Goal: Task Accomplishment & Management: Use online tool/utility

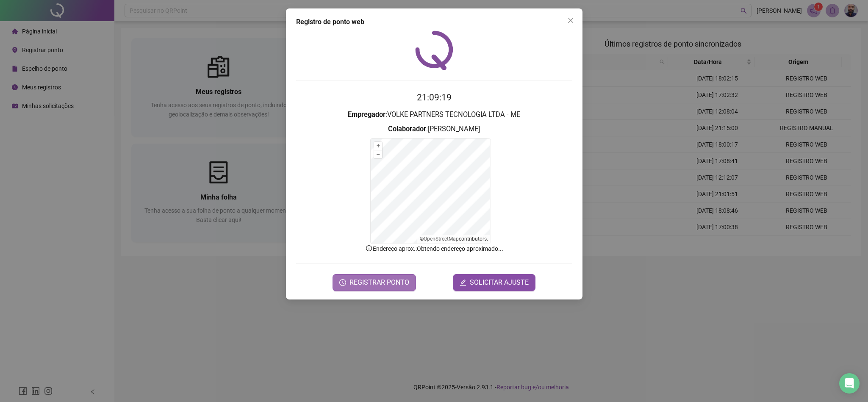
click at [392, 282] on span "REGISTRAR PONTO" at bounding box center [379, 282] width 60 height 10
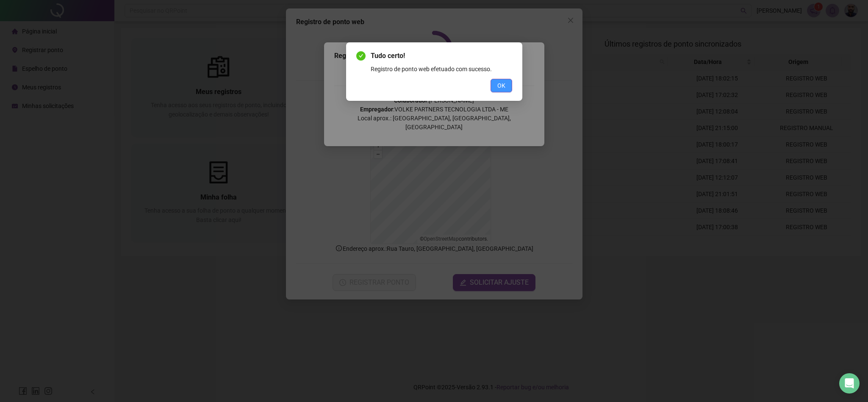
click at [510, 81] on button "OK" at bounding box center [501, 86] width 22 height 14
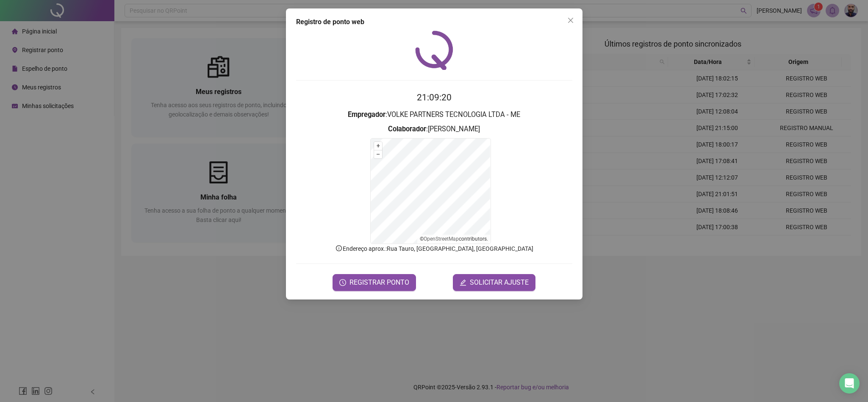
click at [577, 23] on div "Registro de ponto web 21:09:20 Empregador : VOLKE PARTNERS TECNOLOGIA LTDA - ME…" at bounding box center [434, 153] width 296 height 291
click at [565, 22] on span "Close" at bounding box center [571, 20] width 14 height 7
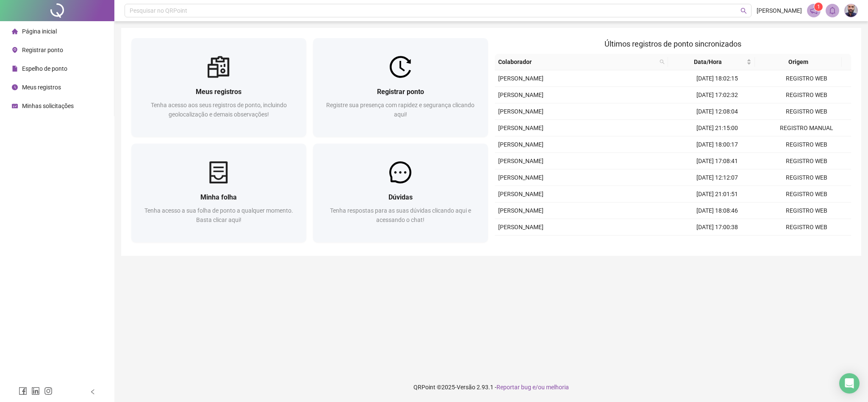
click at [22, 103] on span "Minhas solicitações" at bounding box center [48, 105] width 52 height 7
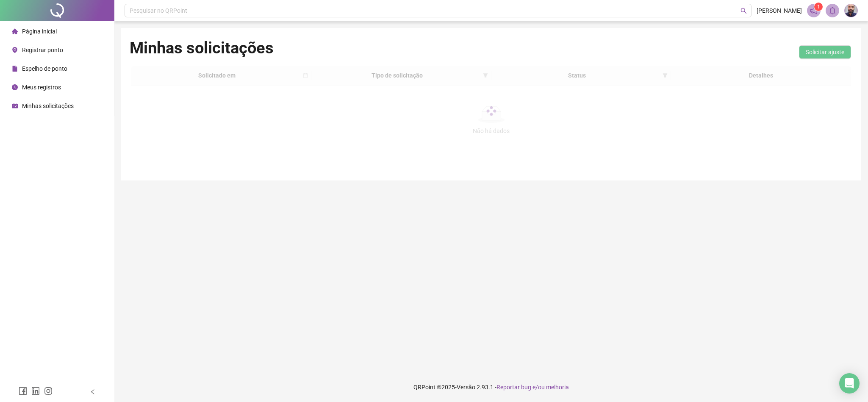
click at [28, 31] on span "Página inicial" at bounding box center [39, 31] width 35 height 7
